Goal: Task Accomplishment & Management: Manage account settings

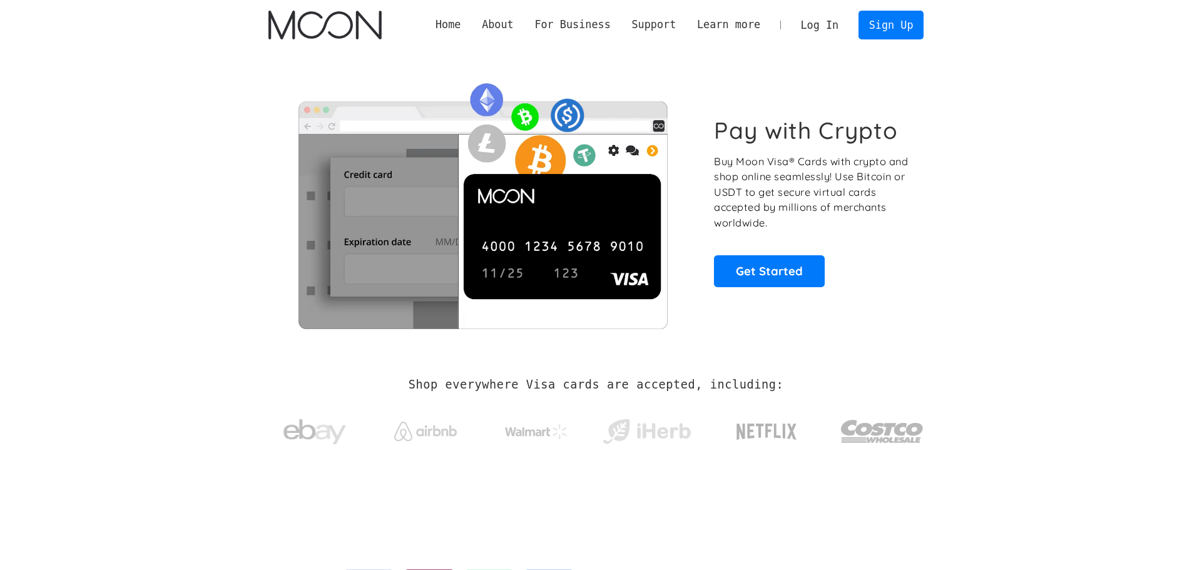
click at [821, 24] on link "Log In" at bounding box center [819, 25] width 59 height 28
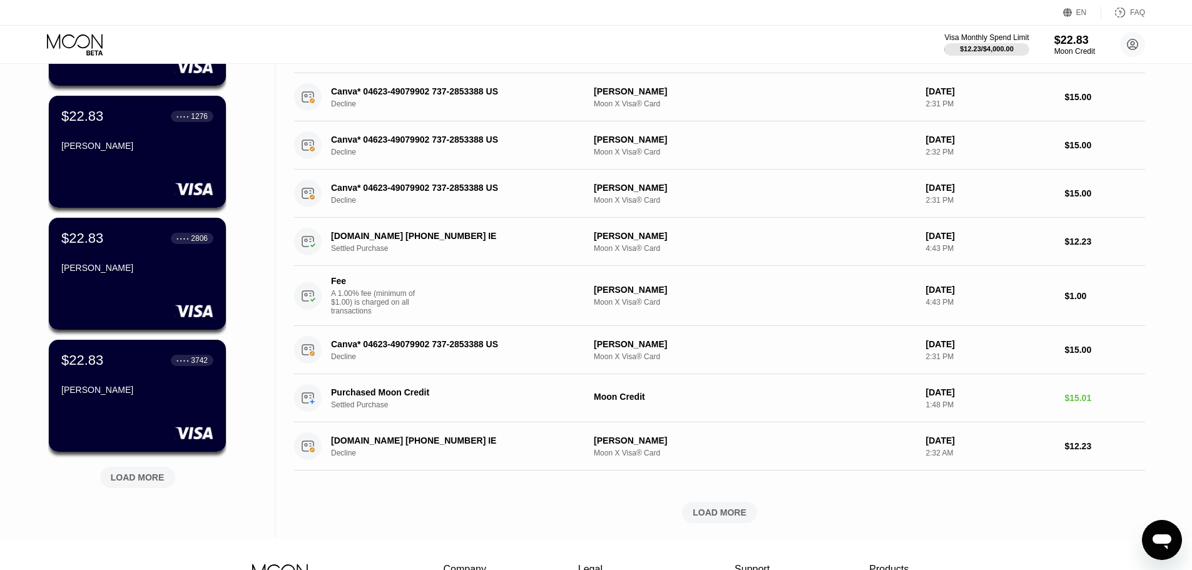
scroll to position [313, 0]
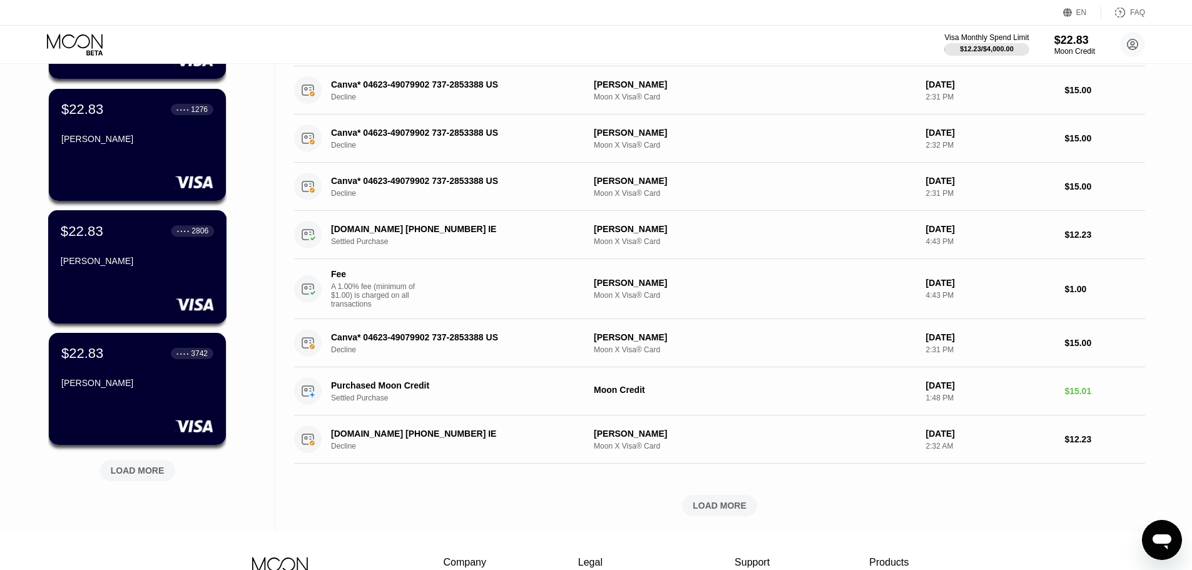
click at [132, 266] on div "[PERSON_NAME]" at bounding box center [137, 261] width 153 height 10
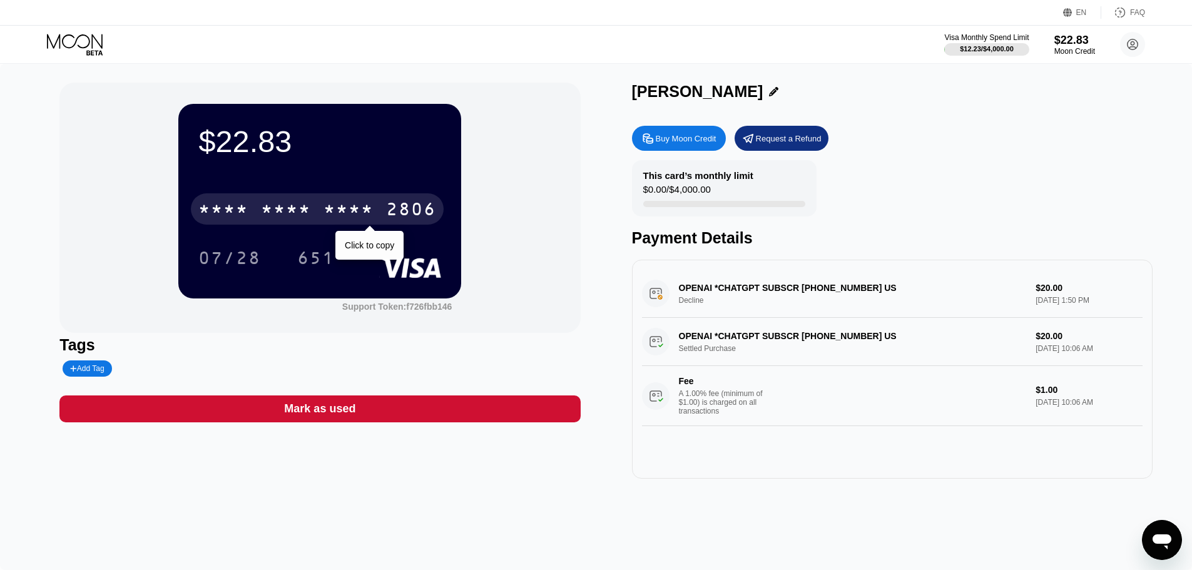
click at [315, 206] on div "* * * * * * * * * * * * 2806" at bounding box center [317, 208] width 253 height 31
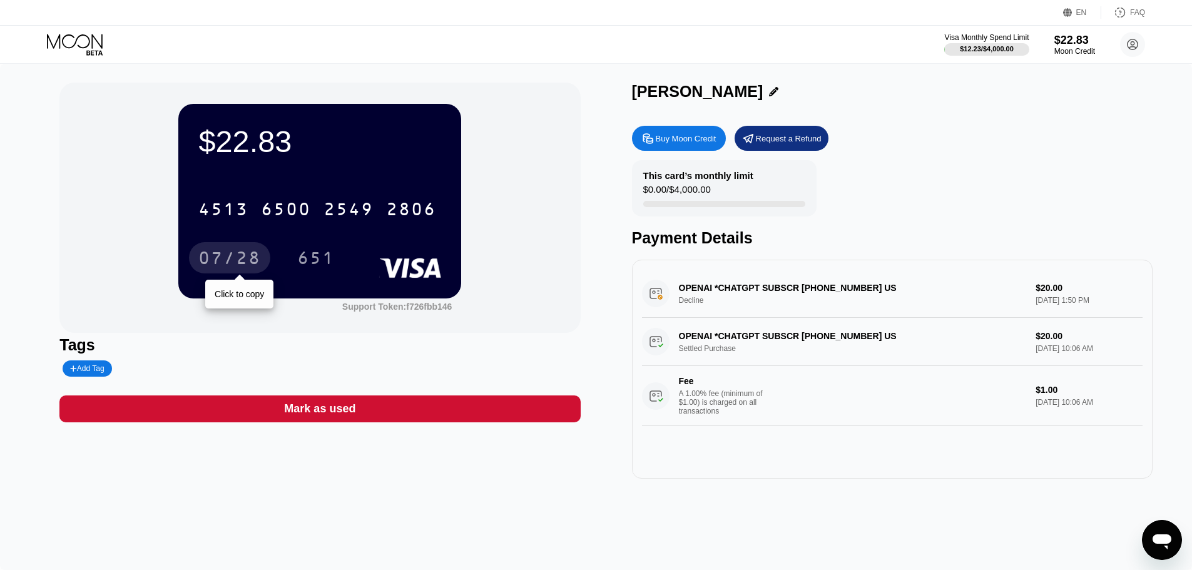
click at [242, 260] on div "07/28" at bounding box center [229, 260] width 63 height 20
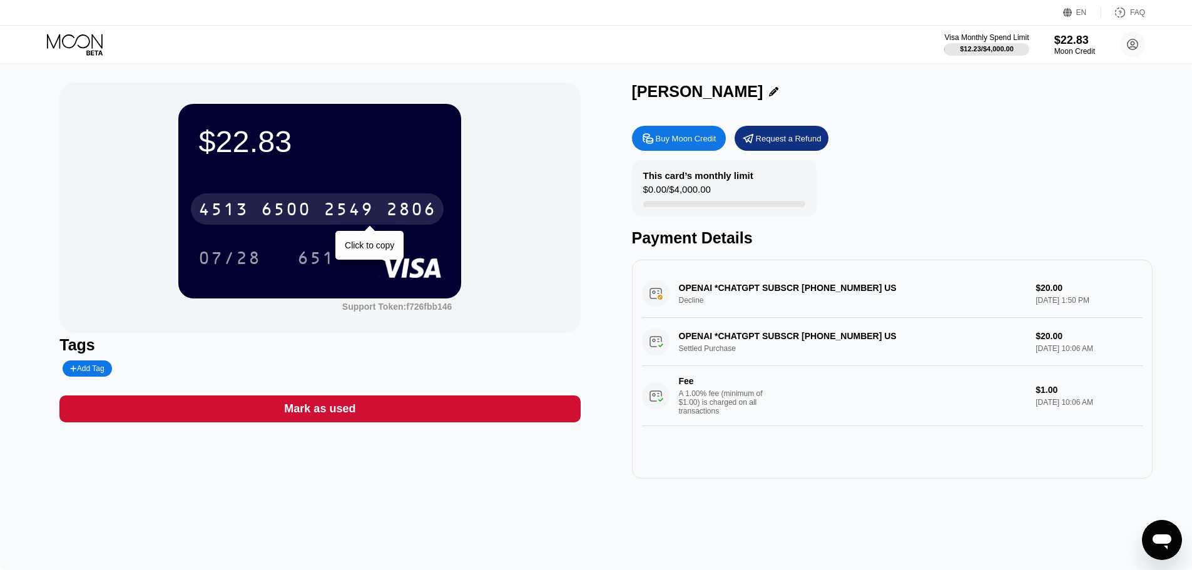
click at [367, 210] on div "2549" at bounding box center [349, 211] width 50 height 20
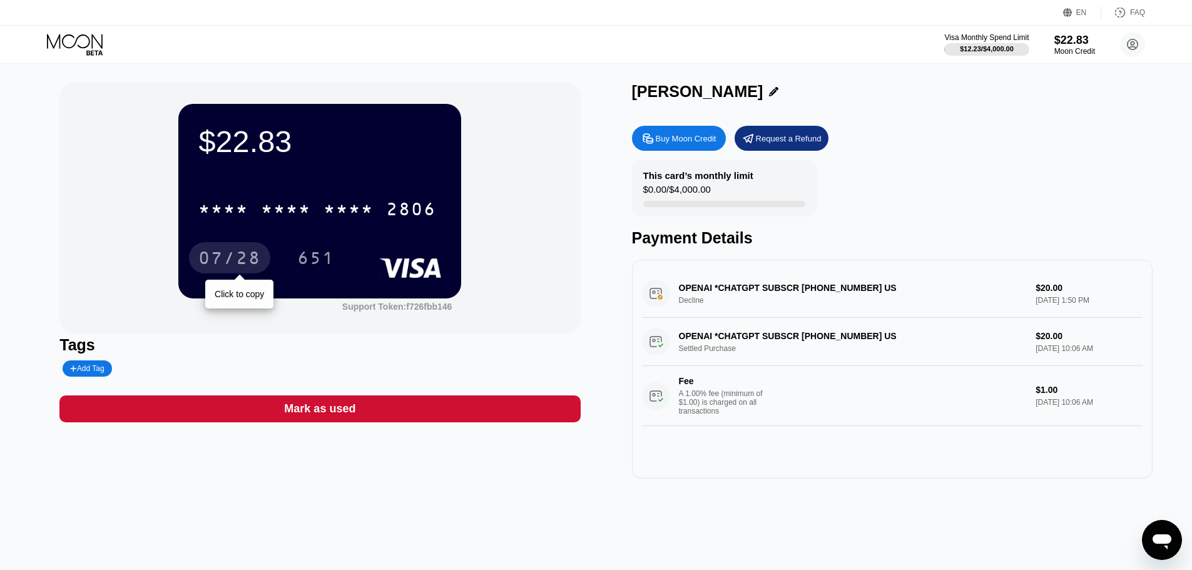
click at [218, 261] on div "07/28" at bounding box center [229, 260] width 63 height 20
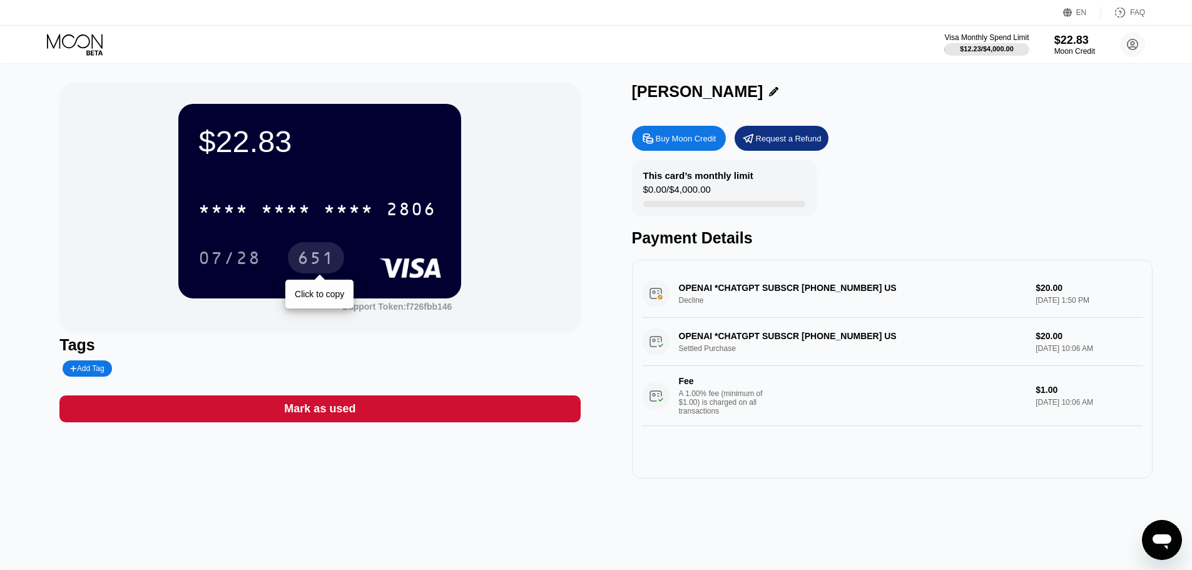
click at [320, 253] on div "651" at bounding box center [316, 260] width 38 height 20
